Goal: Task Accomplishment & Management: Use online tool/utility

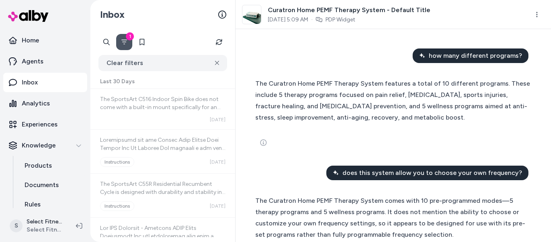
scroll to position [832, 0]
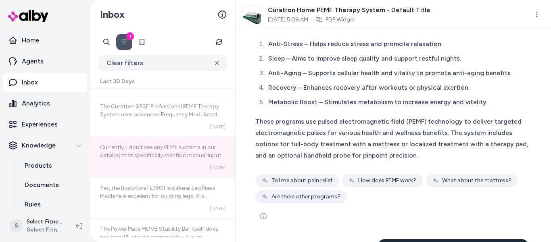
click at [125, 40] on icon "Filter" at bounding box center [124, 42] width 6 height 6
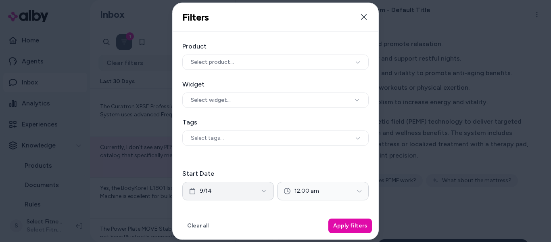
click at [244, 190] on button "9/14" at bounding box center [228, 191] width 92 height 19
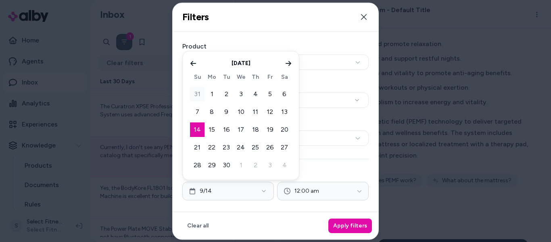
click at [199, 92] on button "31" at bounding box center [197, 94] width 15 height 15
click at [194, 65] on icon "Go to previous month" at bounding box center [193, 63] width 6 height 6
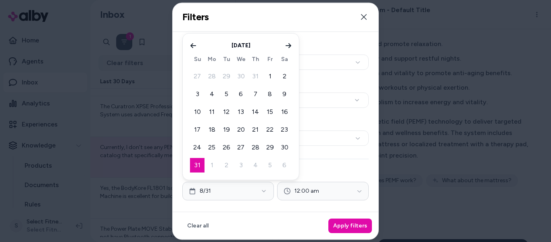
click at [318, 50] on label "Product" at bounding box center [275, 47] width 186 height 10
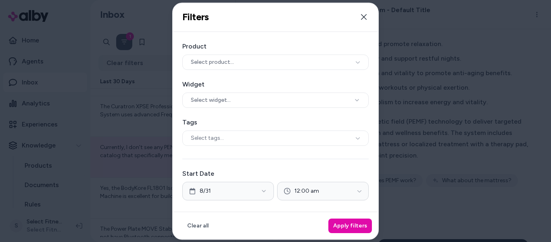
click at [318, 50] on label "Product" at bounding box center [275, 47] width 186 height 10
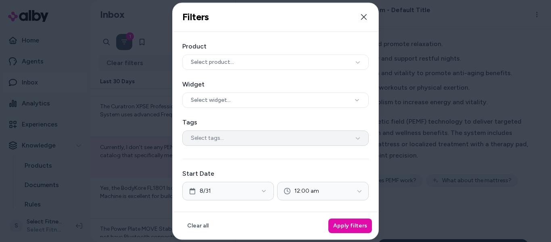
scroll to position [128, 0]
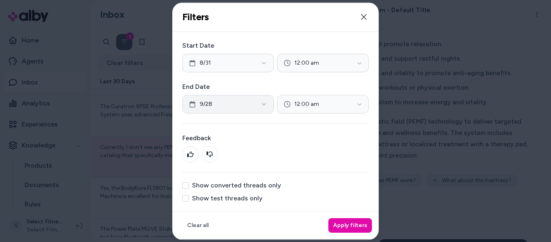
click at [235, 104] on button "9/28" at bounding box center [228, 104] width 92 height 19
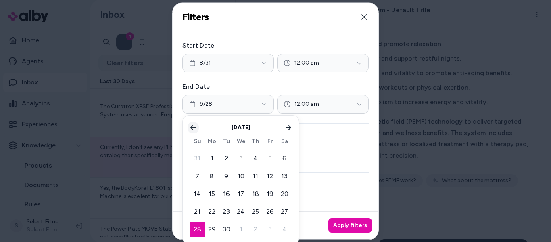
click at [192, 130] on icon "Go to previous month" at bounding box center [193, 127] width 6 height 6
click at [285, 231] on button "30" at bounding box center [284, 229] width 15 height 15
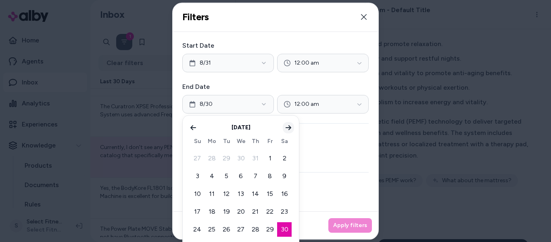
click at [290, 129] on icon "Go to next month" at bounding box center [289, 127] width 6 height 5
click at [194, 126] on icon "Go to previous month" at bounding box center [193, 127] width 6 height 6
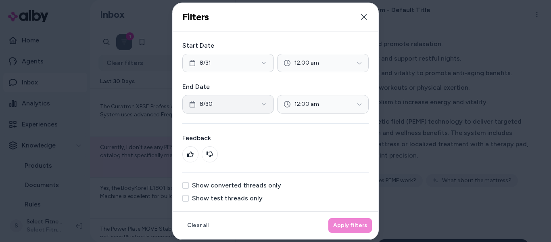
click at [232, 105] on button "8/30" at bounding box center [228, 104] width 92 height 19
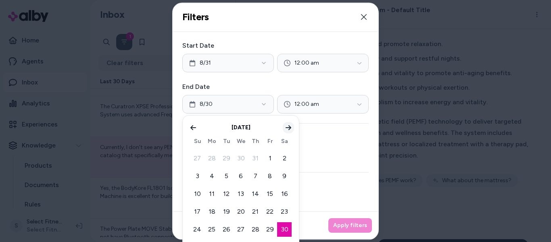
click at [293, 126] on button "Go to next month" at bounding box center [288, 127] width 11 height 11
click at [193, 157] on button "31" at bounding box center [197, 158] width 15 height 15
click at [194, 125] on icon "Go to previous month" at bounding box center [193, 127] width 6 height 6
click at [346, 120] on div "Product Select product... Widget Select widget... Tags Select tags... Start Dat…" at bounding box center [276, 57] width 206 height 307
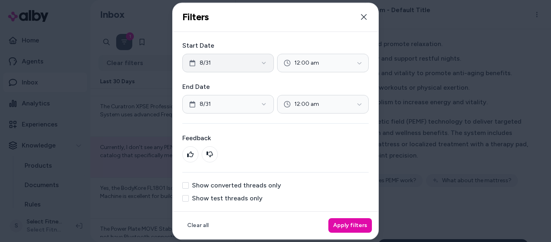
click at [238, 69] on button "8/31" at bounding box center [228, 63] width 92 height 19
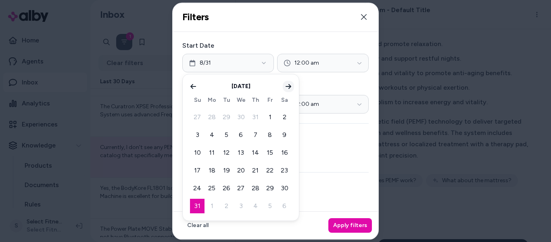
click at [289, 86] on icon "Go to next month" at bounding box center [288, 86] width 6 height 6
click at [325, 92] on div "End Date [DATE] 12:00 am" at bounding box center [275, 97] width 186 height 31
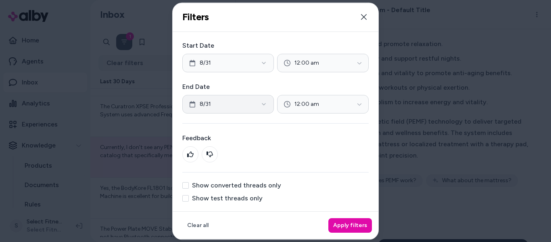
click at [249, 105] on button "8/31" at bounding box center [228, 104] width 92 height 19
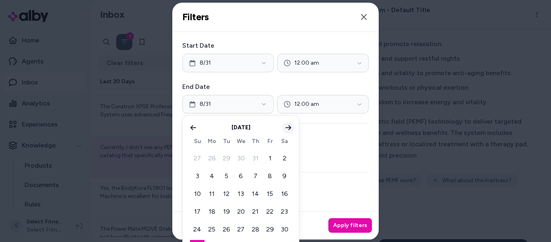
click at [289, 128] on icon "Go to next month" at bounding box center [288, 127] width 6 height 6
click at [200, 194] on button "14" at bounding box center [197, 193] width 15 height 15
click at [352, 223] on button "Apply filters" at bounding box center [351, 225] width 44 height 15
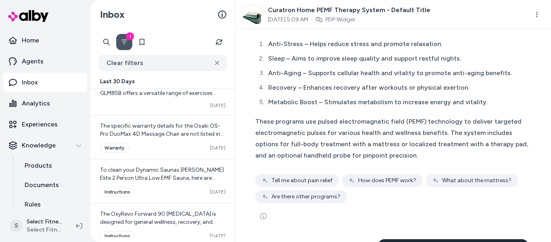
scroll to position [975, 0]
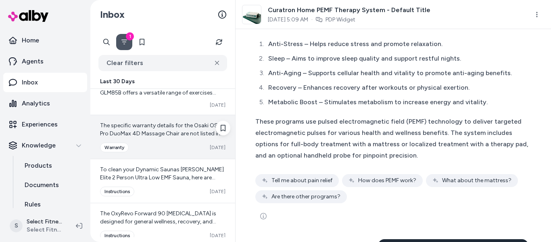
click at [178, 150] on div "Converted warranty [DATE]" at bounding box center [163, 147] width 126 height 10
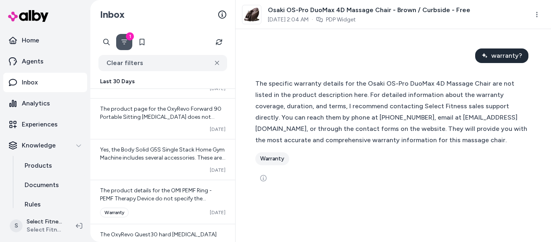
scroll to position [1579, 0]
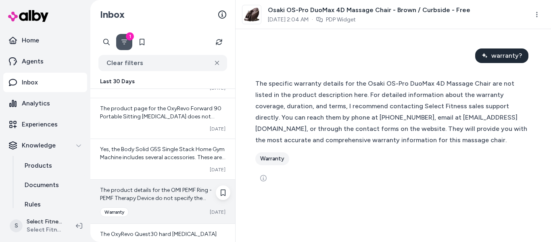
click at [166, 195] on span "The product details for the OMI PEMF Ring - PEMF Therapy Device do not specify …" at bounding box center [160, 213] width 121 height 55
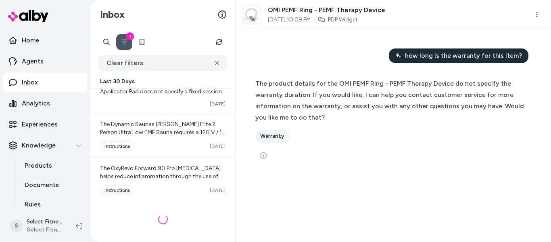
scroll to position [1773, 0]
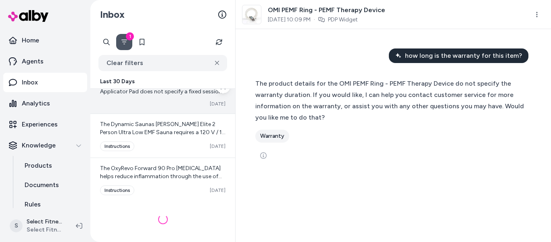
click at [161, 94] on span "The OMI Pulsepad Portable PEMF Local Applicator Pad does not specify a fixed se…" at bounding box center [163, 120] width 126 height 80
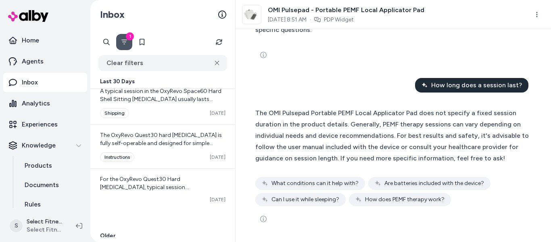
scroll to position [2102, 0]
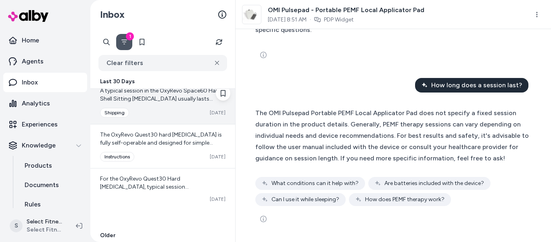
click at [177, 109] on div "Converted shipping [DATE]" at bounding box center [163, 113] width 126 height 10
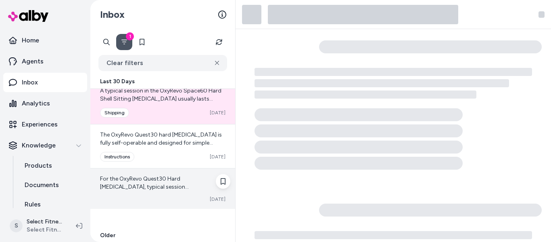
click at [174, 189] on span "For the OxyRevo Quest30 Hard [MEDICAL_DATA], typical session recommendations ar…" at bounding box center [161, 219] width 123 height 88
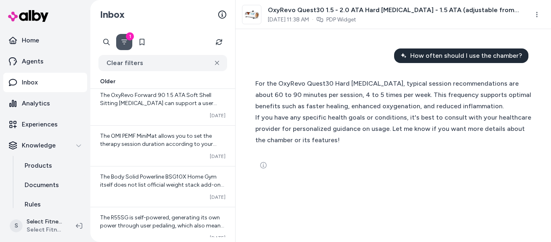
scroll to position [2441, 0]
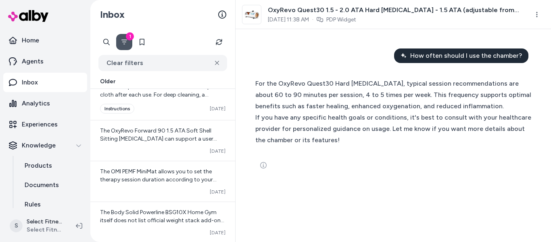
click at [122, 43] on icon "Filter" at bounding box center [124, 42] width 6 height 6
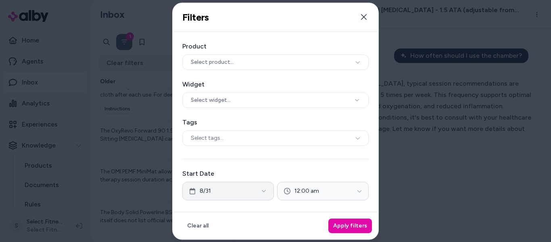
click at [252, 191] on button "8/31" at bounding box center [228, 191] width 92 height 19
click at [365, 20] on button "Close" at bounding box center [364, 17] width 16 height 16
